Goal: Information Seeking & Learning: Check status

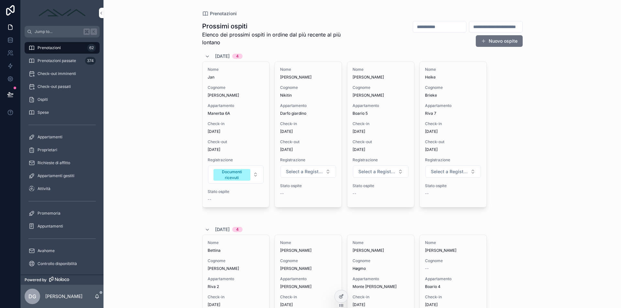
click at [299, 123] on span "Check-in" at bounding box center [308, 123] width 56 height 5
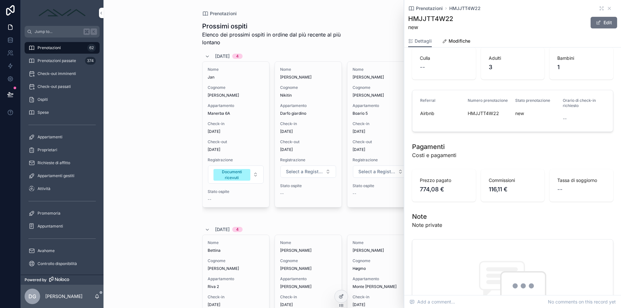
scroll to position [228, 0]
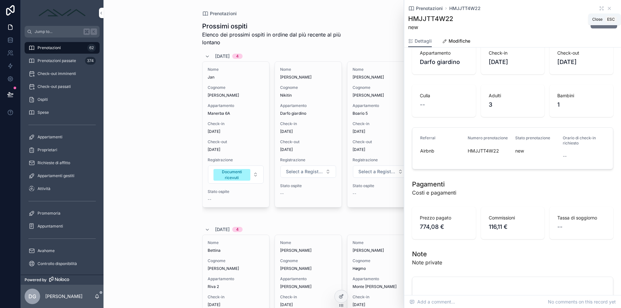
click at [606, 6] on icon "scrollable content" at bounding box center [608, 8] width 5 height 5
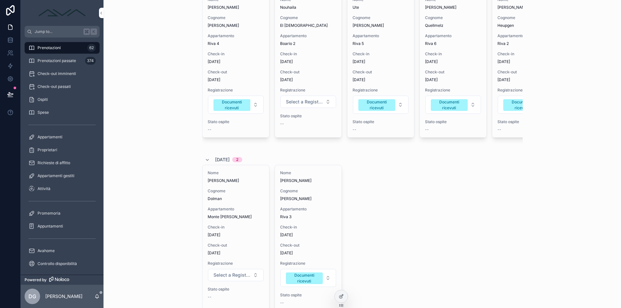
scroll to position [851, 0]
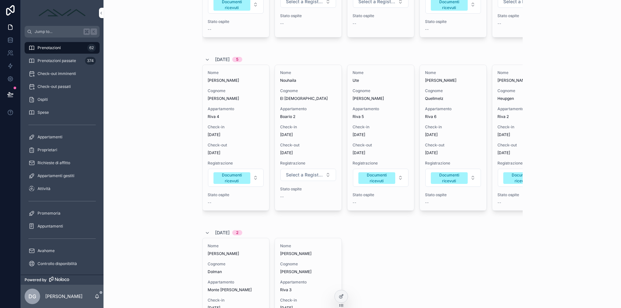
click at [188, 142] on div "Prenotazioni Prossimi ospiti Elenco dei prossimi ospiti in ordine dal più recen…" at bounding box center [361, 154] width 517 height 308
click at [202, 136] on div "Nome [PERSON_NAME] [PERSON_NAME] Appartamento Riva 4 Check-in [DATE] Check-out …" at bounding box center [235, 137] width 67 height 145
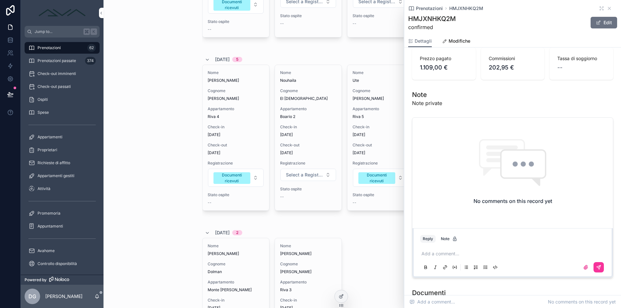
scroll to position [593, 0]
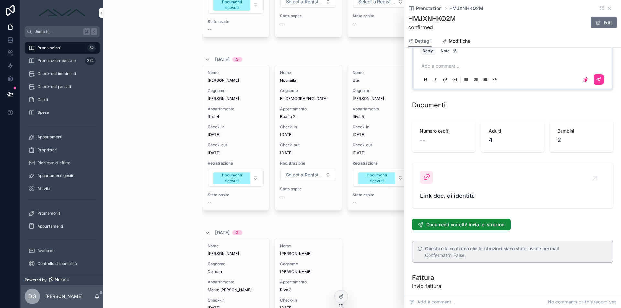
click at [459, 191] on span "Link doc. di identità" at bounding box center [512, 195] width 185 height 9
click at [143, 105] on div "Prenotazioni Prossimi ospiti Elenco dei prossimi ospiti in ordine dal più recen…" at bounding box center [361, 154] width 517 height 308
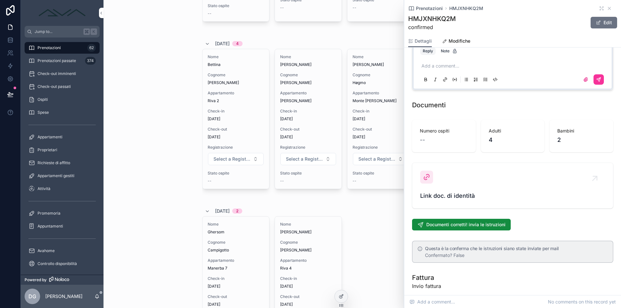
click at [606, 8] on icon "scrollable content" at bounding box center [608, 8] width 5 height 5
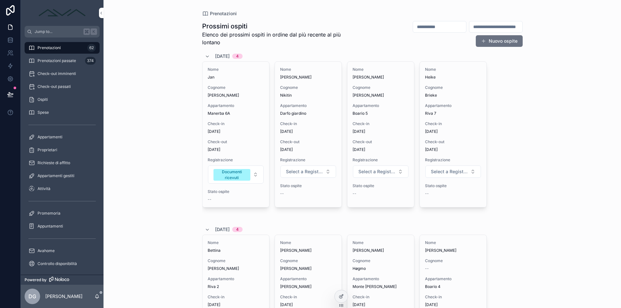
click at [302, 121] on div "Nome [PERSON_NAME] Nikitin Appartamento Darfo giardino Check-in [DATE] Check-ou…" at bounding box center [308, 134] width 67 height 145
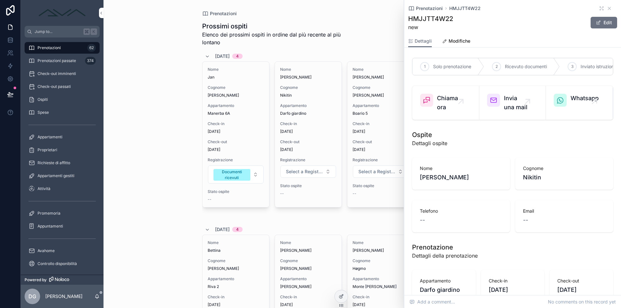
click at [306, 171] on span "Select a Registrazione" at bounding box center [304, 171] width 37 height 6
click at [295, 224] on div "Documenti ricevuti" at bounding box center [284, 227] width 35 height 6
click at [232, 100] on div "Nome [PERSON_NAME] Cognome [PERSON_NAME] Appartamento Manerba 6A Check-in [DATE…" at bounding box center [235, 134] width 67 height 145
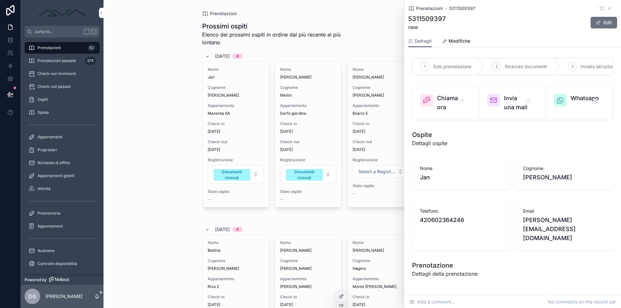
click at [575, 103] on div "Whatsapp" at bounding box center [584, 100] width 28 height 13
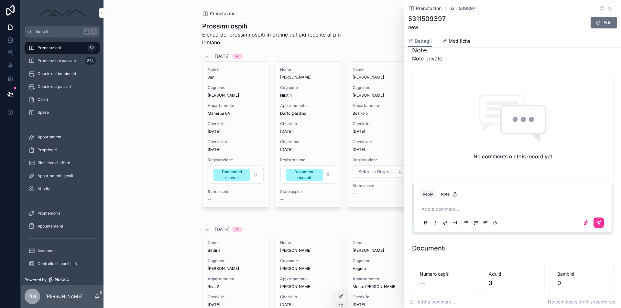
scroll to position [539, 0]
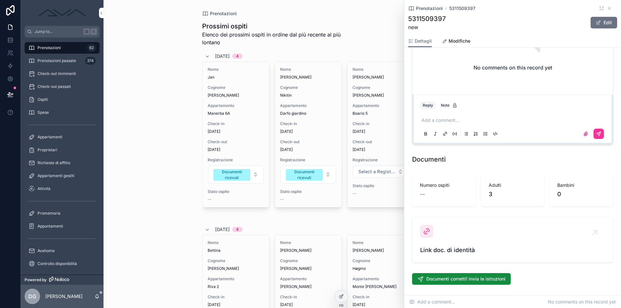
click at [445, 232] on div "Link doc. di identità" at bounding box center [512, 240] width 185 height 30
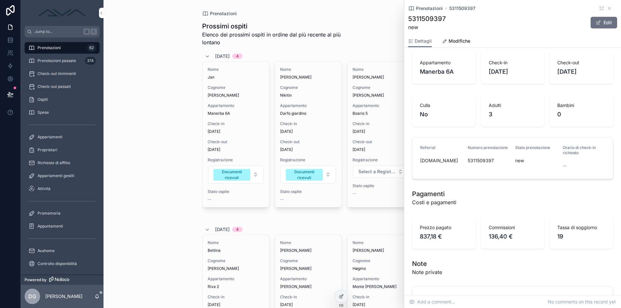
scroll to position [0, 0]
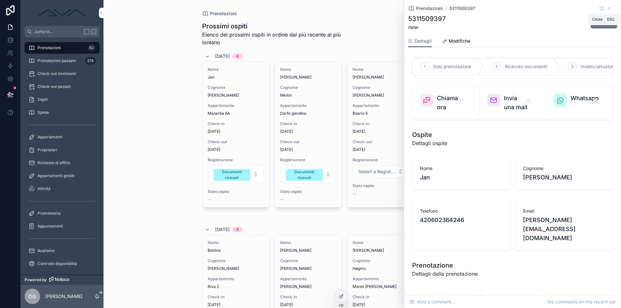
click at [606, 8] on icon "scrollable content" at bounding box center [608, 8] width 5 height 5
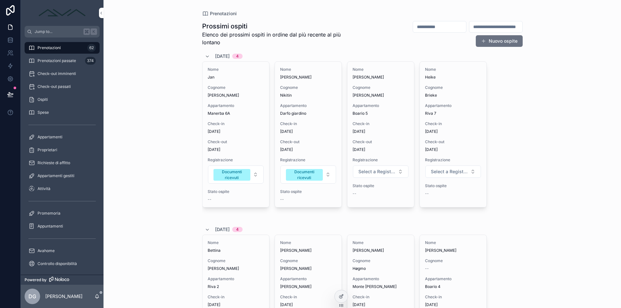
click at [381, 145] on div "Check-out [DATE]" at bounding box center [380, 145] width 56 height 13
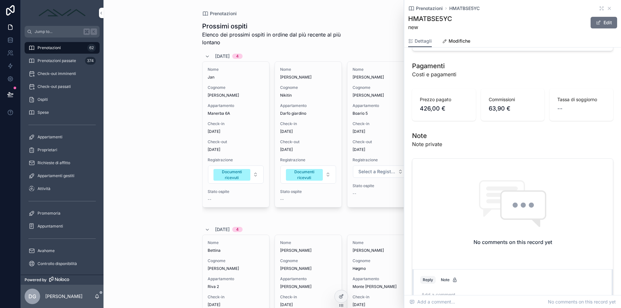
scroll to position [208, 0]
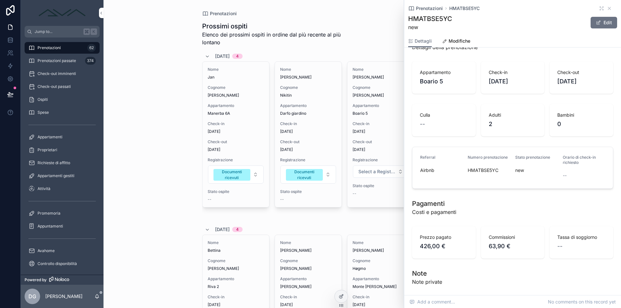
click at [606, 7] on icon "scrollable content" at bounding box center [608, 8] width 5 height 5
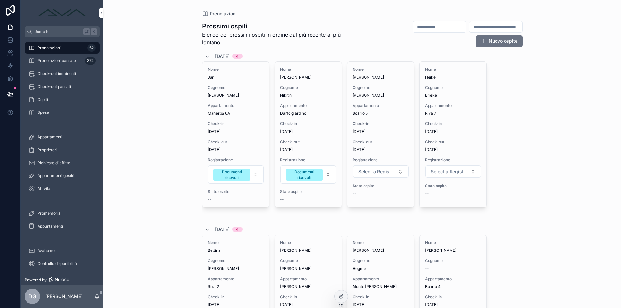
click at [461, 119] on div "Nome [PERSON_NAME] Brieke Appartamento Riva 7 Check-in [DATE] Check-out [DATE] …" at bounding box center [452, 134] width 67 height 145
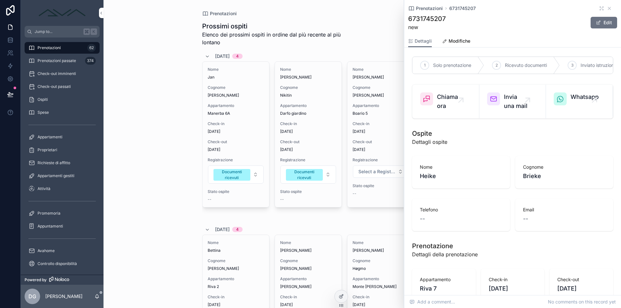
scroll to position [48, 0]
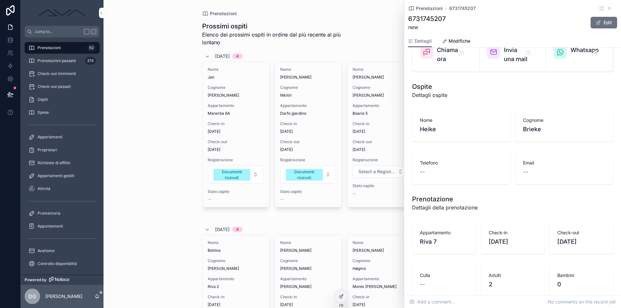
drag, startPoint x: 143, startPoint y: 82, endPoint x: 80, endPoint y: 81, distance: 62.1
click at [143, 82] on div "Prenotazioni Prossimi ospiti Elenco dei prossimi ospiti in ordine dal più recen…" at bounding box center [361, 154] width 517 height 308
click at [54, 73] on span "Check-out imminenti" at bounding box center [56, 73] width 38 height 5
